Goal: Task Accomplishment & Management: Manage account settings

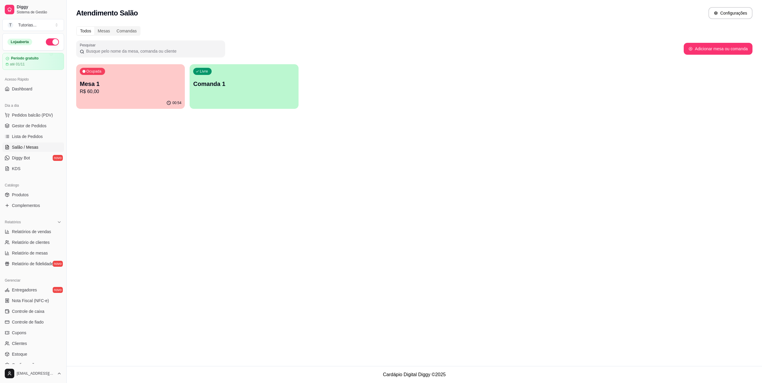
click at [227, 95] on div "Livre Comanda 1" at bounding box center [244, 83] width 109 height 38
click at [127, 98] on div "00:54" at bounding box center [130, 103] width 109 height 12
click at [148, 86] on p "Mesa 1" at bounding box center [131, 84] width 102 height 8
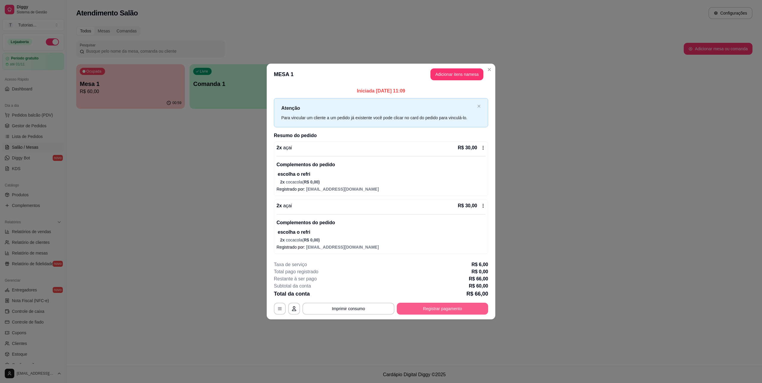
click at [433, 307] on button "Registrar pagamento" at bounding box center [442, 309] width 91 height 12
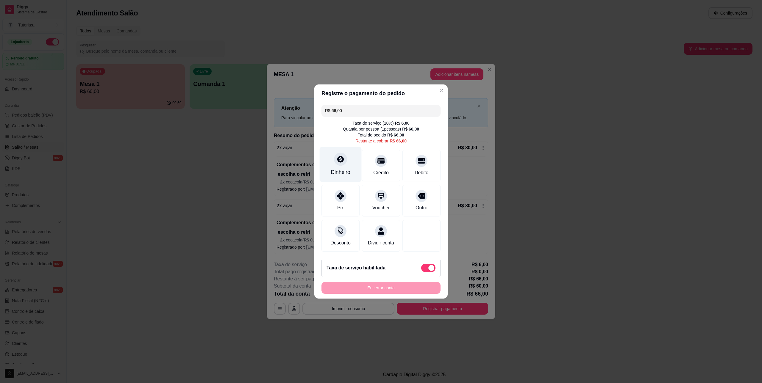
click at [339, 157] on icon at bounding box center [341, 159] width 8 height 8
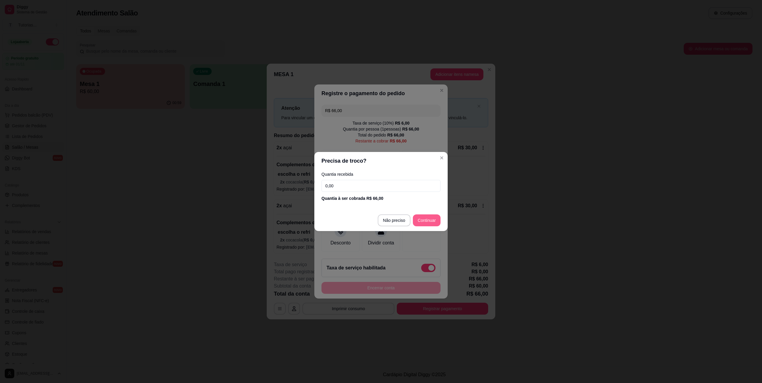
click at [423, 211] on footer "Não preciso Continuar" at bounding box center [380, 220] width 133 height 21
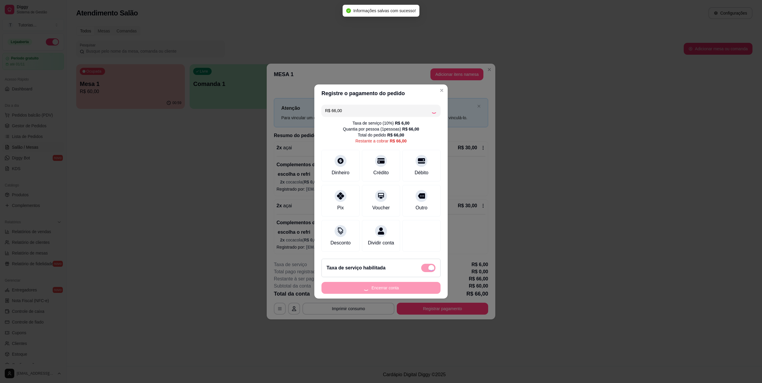
type input "R$ 0,00"
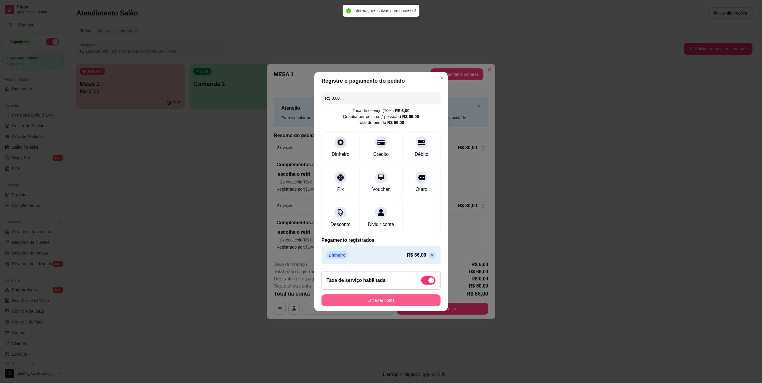
click at [386, 306] on button "Encerrar conta" at bounding box center [381, 301] width 119 height 12
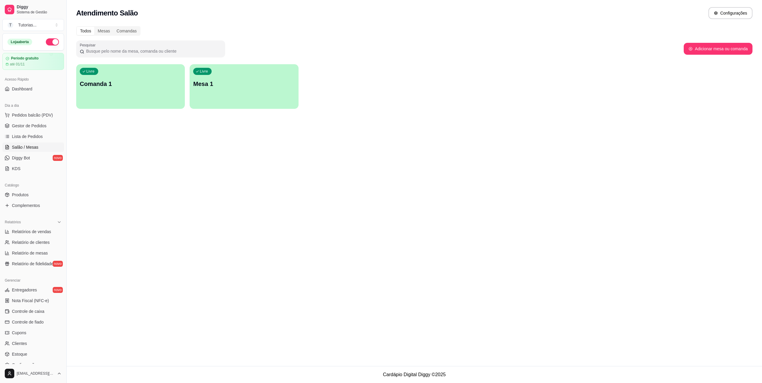
click at [147, 91] on div "Livre Comanda 1" at bounding box center [130, 83] width 109 height 38
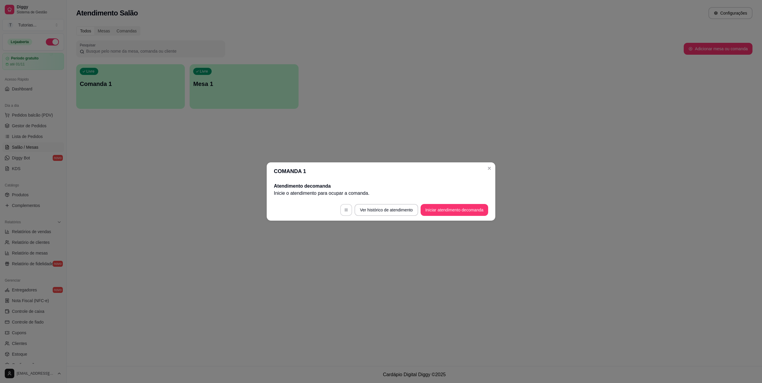
click at [347, 211] on button "button" at bounding box center [346, 210] width 12 height 12
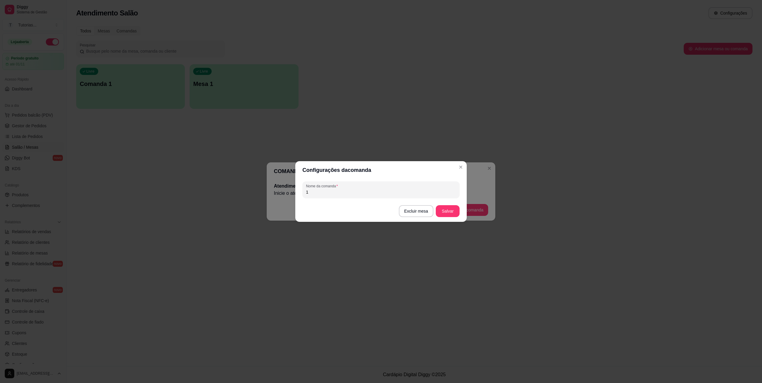
drag, startPoint x: 340, startPoint y: 193, endPoint x: 281, endPoint y: 184, distance: 58.9
click at [286, 186] on div "Configurações da comanda Nome da comanda 1 Excluir mesa [PERSON_NAME]" at bounding box center [381, 191] width 762 height 383
type input "t"
type input "Teste"
click at [445, 219] on footer "Excluir mesa Salvar" at bounding box center [380, 211] width 171 height 21
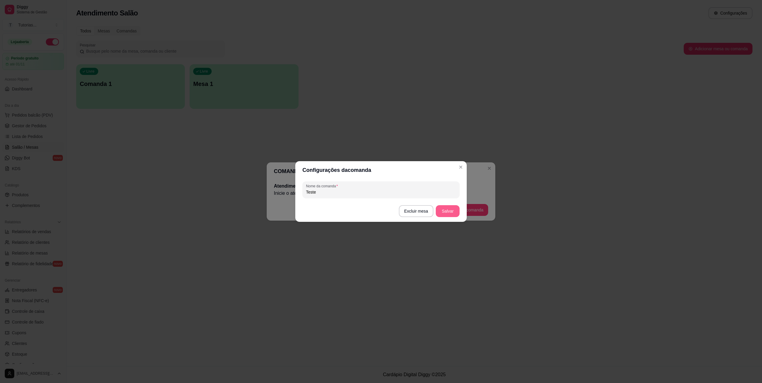
click at [449, 214] on button "Salvar" at bounding box center [448, 211] width 24 height 12
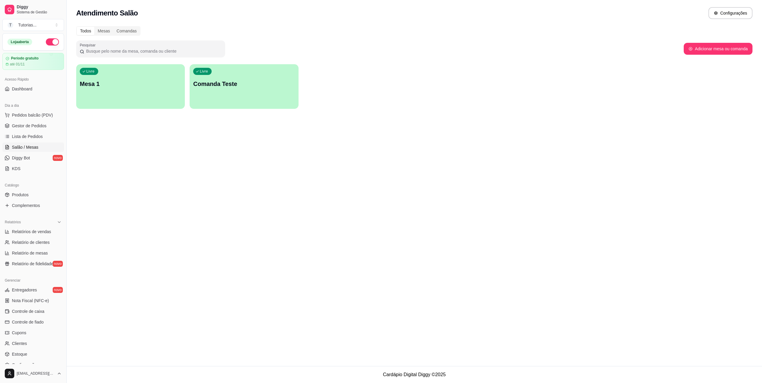
click at [142, 94] on div "Livre Mesa 1" at bounding box center [130, 83] width 109 height 38
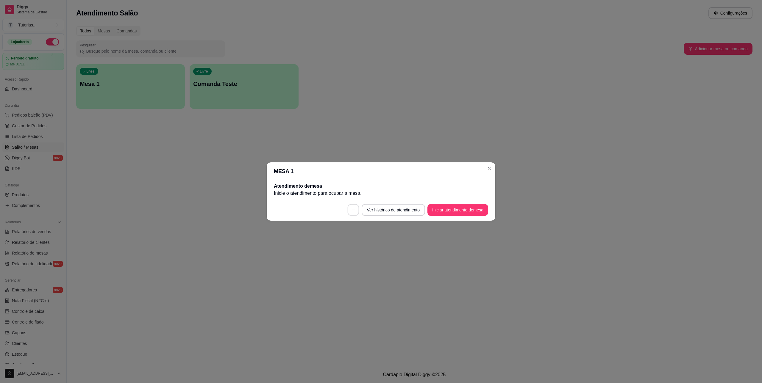
click at [350, 206] on button "button" at bounding box center [353, 211] width 12 height 12
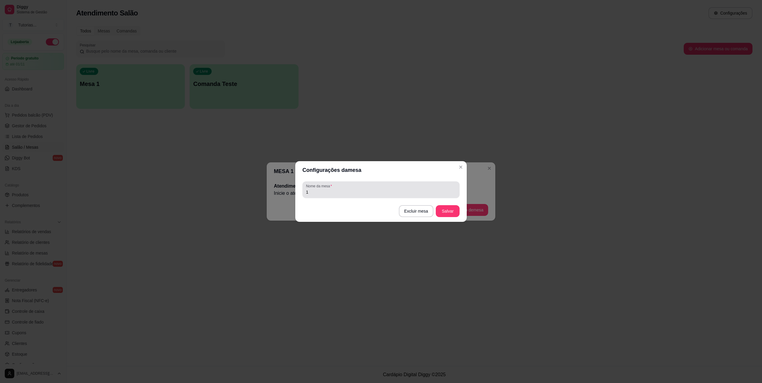
click at [379, 191] on input "1" at bounding box center [381, 192] width 150 height 6
type input "T"
type input "Teste"
click at [451, 205] on button "Salvar" at bounding box center [448, 211] width 24 height 12
